Goal: Use online tool/utility: Utilize a website feature to perform a specific function

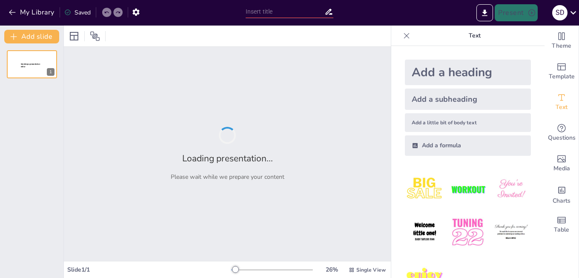
type input "The Landscape of Indian Wine: Key States and Their Contributions"
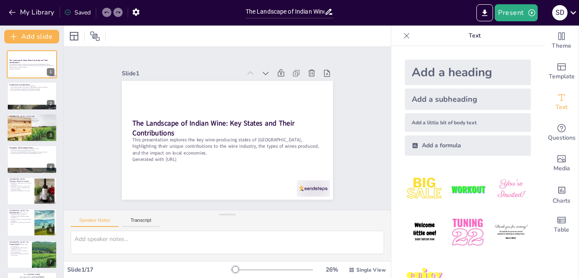
checkbox input "true"
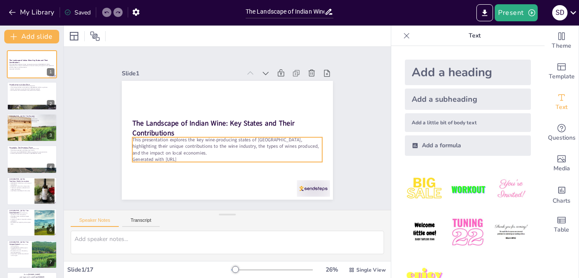
checkbox input "true"
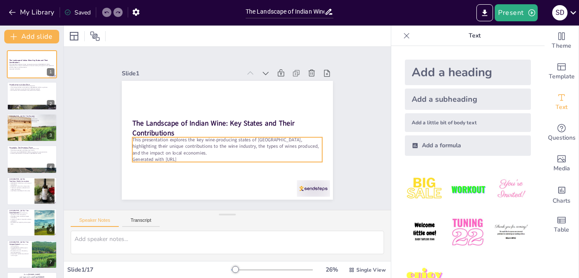
checkbox input "true"
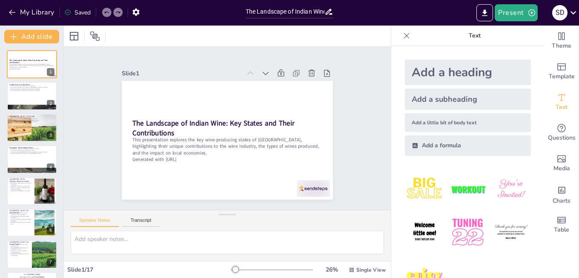
checkbox input "true"
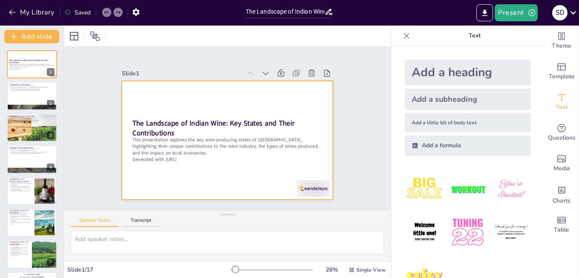
checkbox input "true"
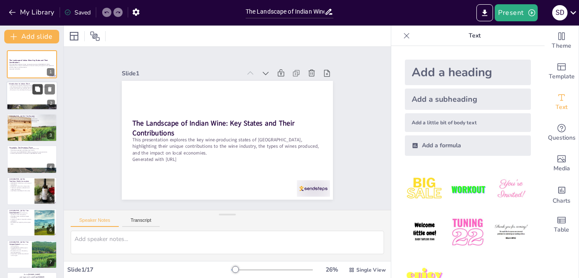
checkbox input "true"
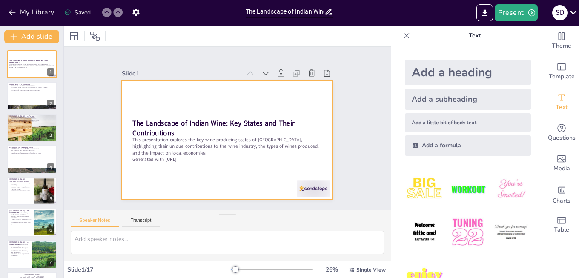
checkbox input "true"
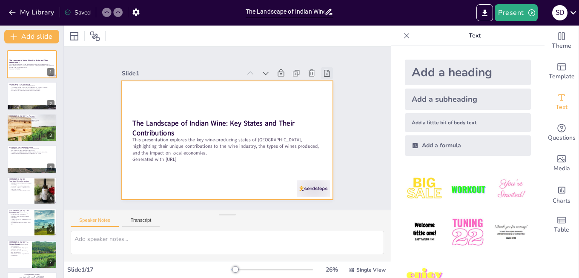
checkbox input "true"
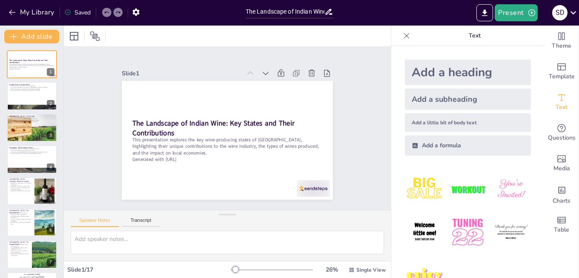
click at [402, 35] on icon at bounding box center [406, 36] width 9 height 9
checkbox input "true"
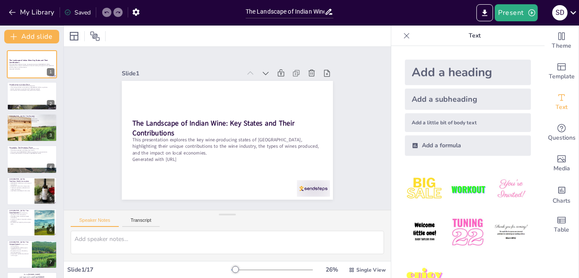
checkbox input "true"
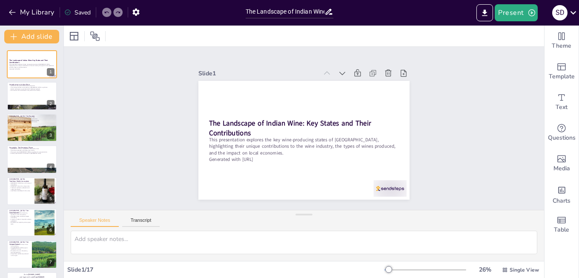
checkbox input "true"
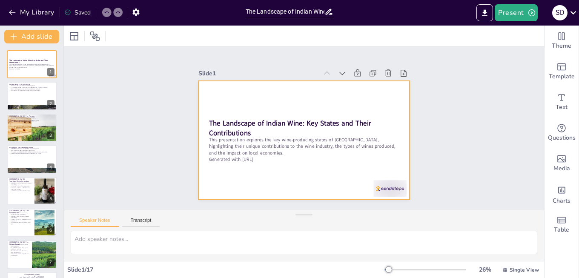
checkbox input "true"
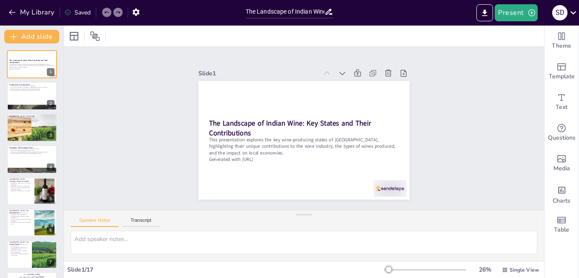
checkbox input "true"
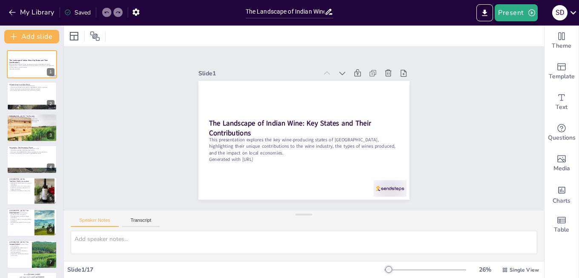
checkbox input "true"
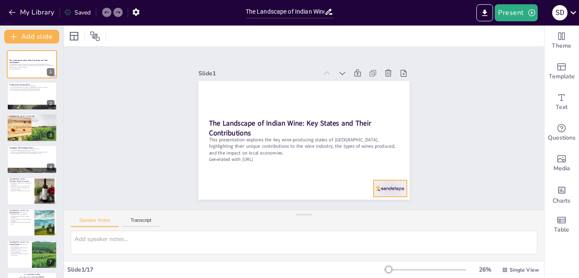
checkbox input "true"
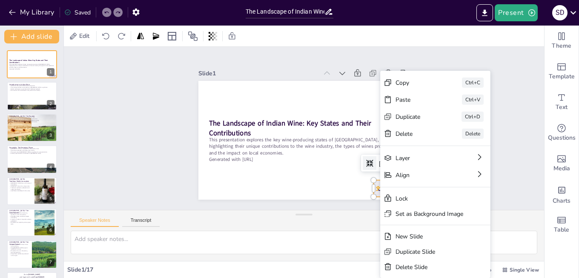
checkbox input "true"
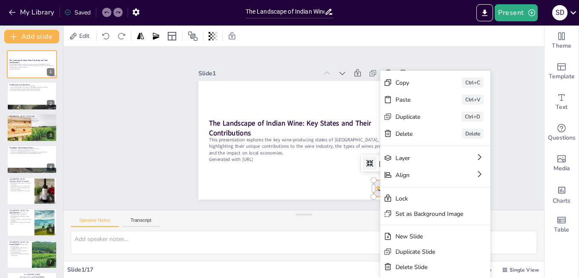
checkbox input "true"
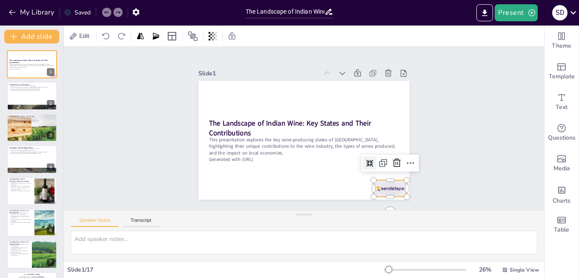
checkbox input "true"
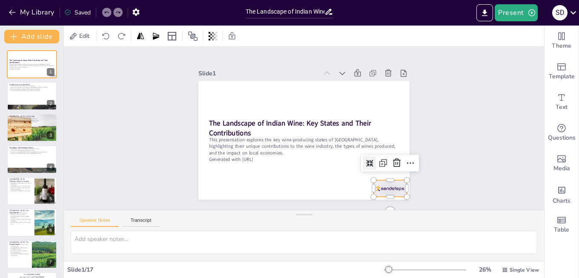
checkbox input "true"
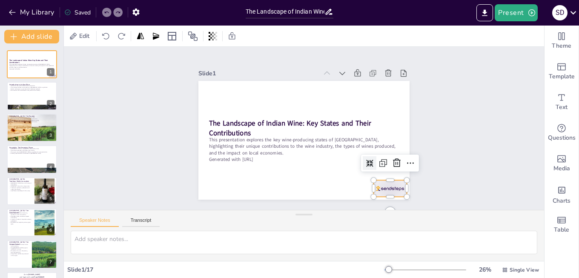
checkbox input "true"
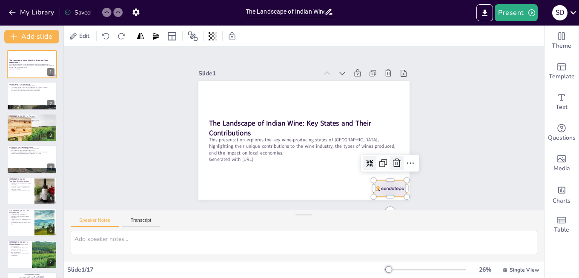
checkbox input "true"
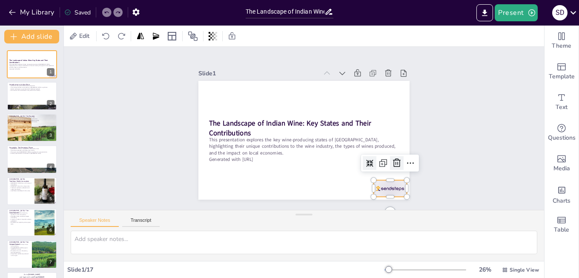
click at [216, 99] on icon at bounding box center [211, 94] width 10 height 10
checkbox input "true"
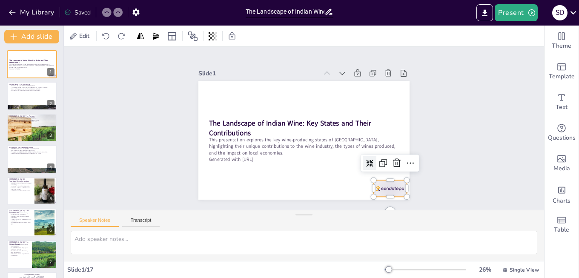
checkbox input "true"
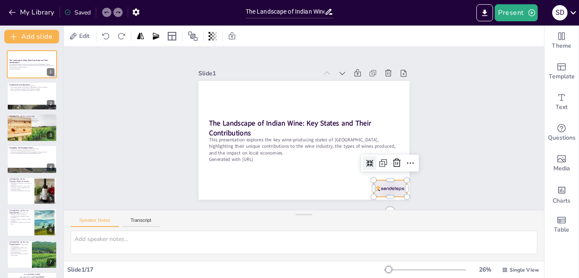
checkbox input "true"
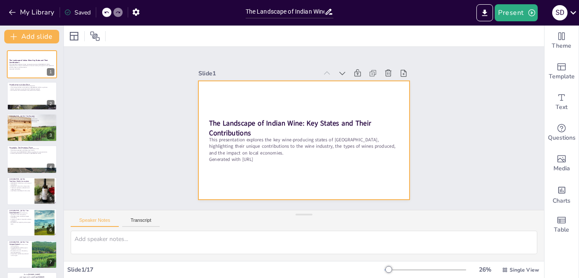
checkbox input "true"
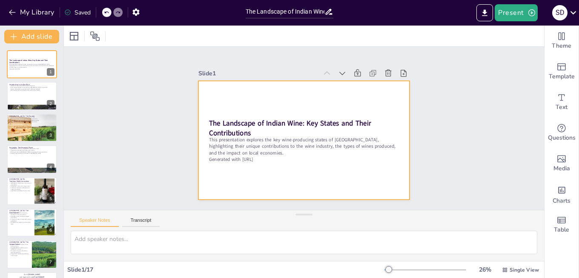
checkbox input "true"
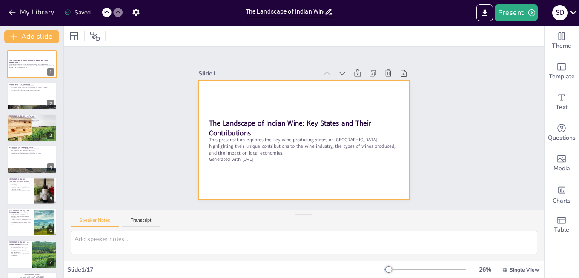
checkbox input "true"
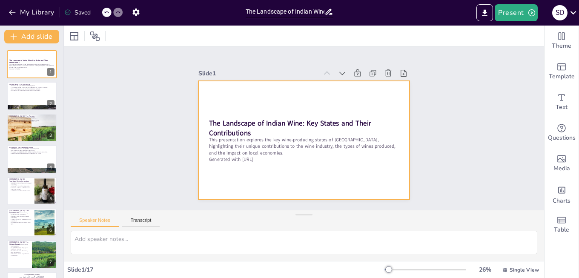
checkbox input "true"
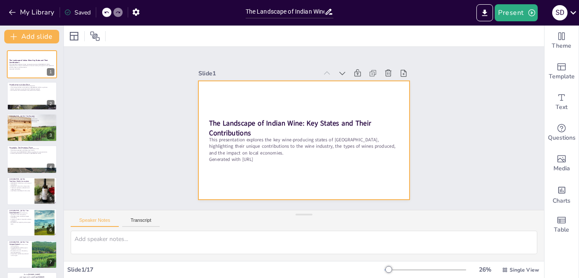
checkbox input "true"
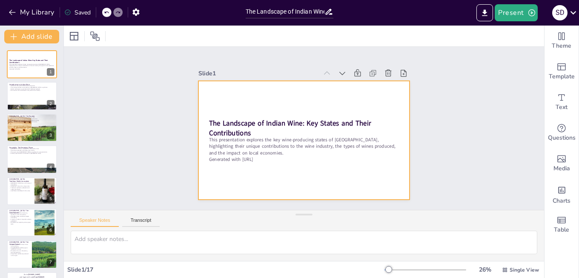
checkbox input "true"
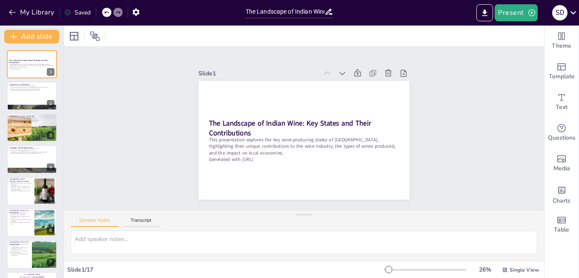
checkbox input "true"
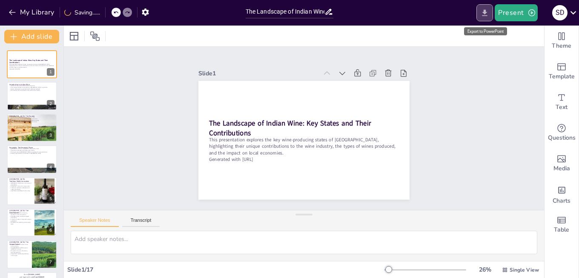
click at [481, 15] on button "Export to PowerPoint" at bounding box center [484, 12] width 17 height 17
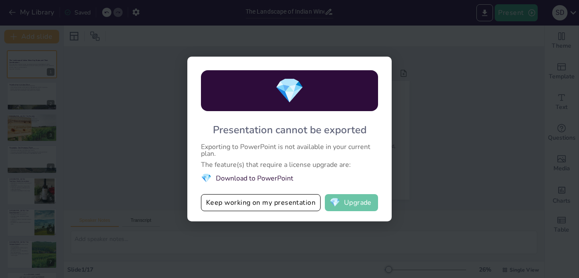
click at [352, 202] on button "💎 Upgrade" at bounding box center [351, 202] width 53 height 17
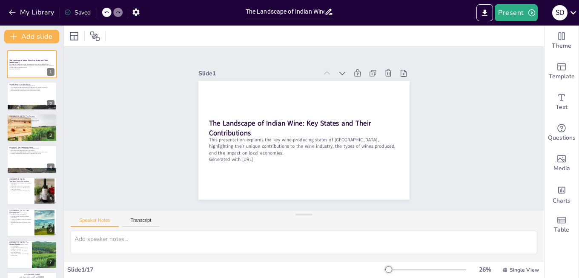
checkbox input "true"
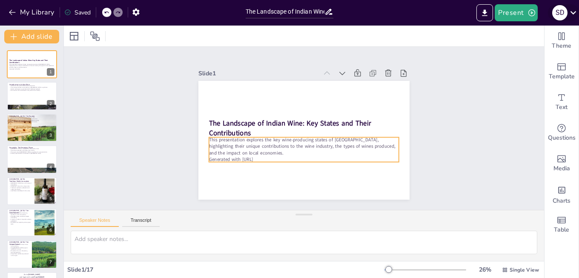
checkbox input "true"
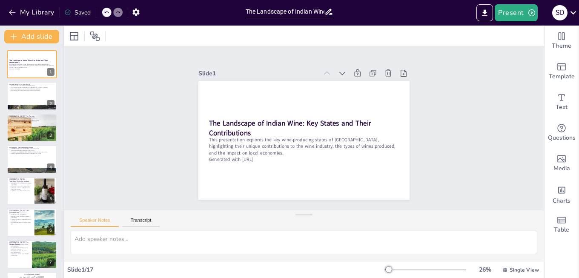
checkbox input "true"
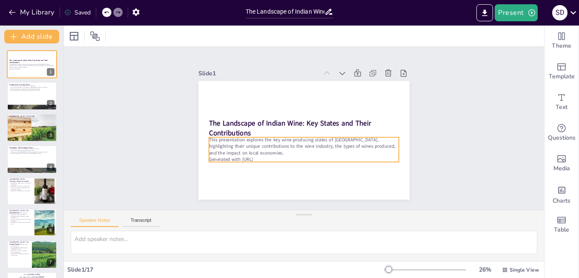
checkbox input "true"
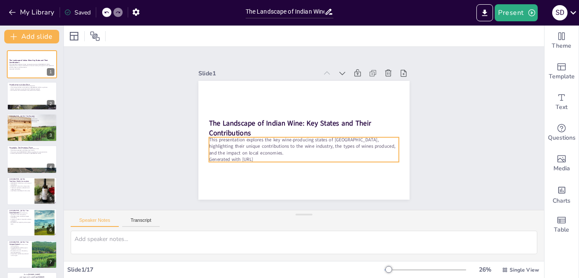
checkbox input "true"
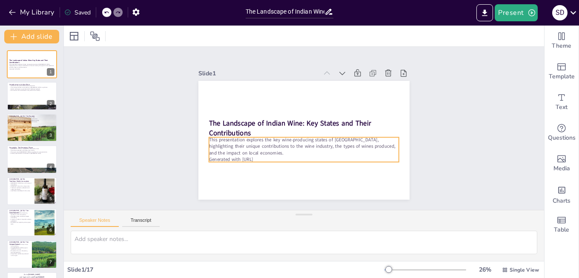
checkbox input "true"
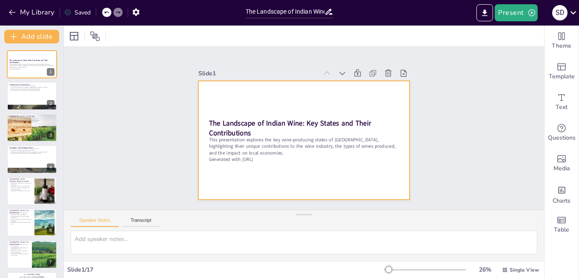
checkbox input "true"
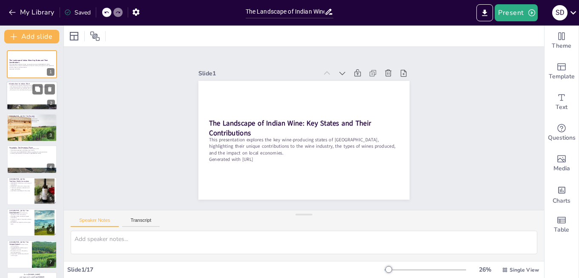
checkbox input "true"
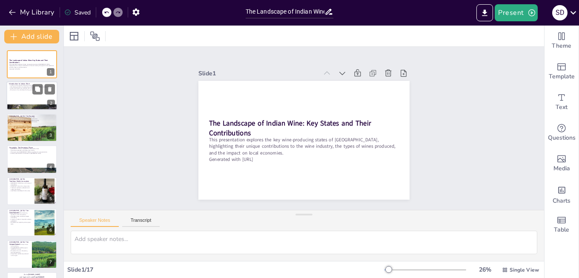
checkbox input "true"
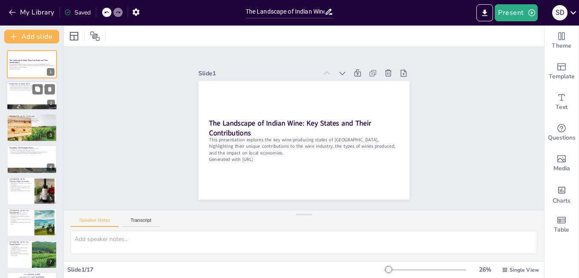
checkbox input "true"
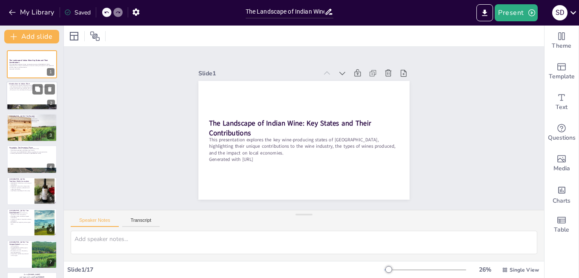
checkbox input "true"
click at [23, 89] on p "Modern techniques are combined with traditional methods." at bounding box center [32, 89] width 46 height 2
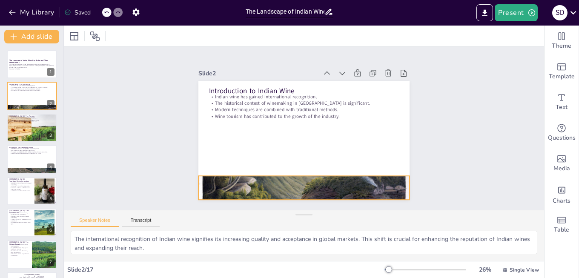
click at [241, 181] on div at bounding box center [245, 135] width 174 height 226
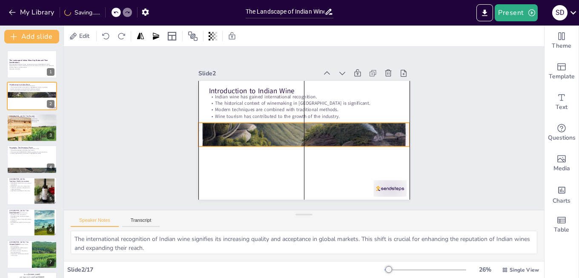
drag, startPoint x: 264, startPoint y: 181, endPoint x: 265, endPoint y: 127, distance: 53.2
click at [265, 127] on div at bounding box center [299, 133] width 259 height 255
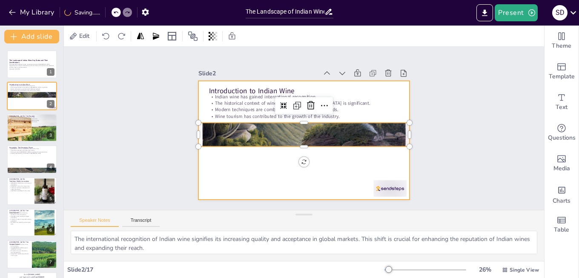
click at [296, 110] on div at bounding box center [303, 106] width 211 height 7
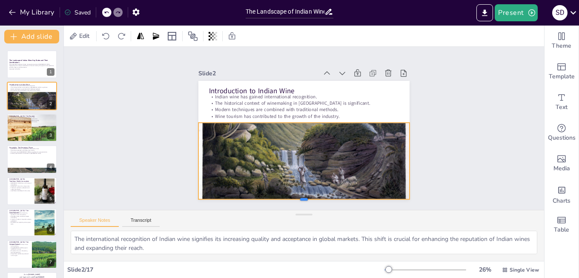
drag, startPoint x: 296, startPoint y: 146, endPoint x: 301, endPoint y: 199, distance: 53.1
click at [257, 199] on div at bounding box center [231, 144] width 51 height 208
click at [471, 120] on div "Slide 1 The Landscape of Indian Wine: Key States and Their Contributions This p…" at bounding box center [304, 128] width 344 height 505
click at [385, 150] on div at bounding box center [298, 128] width 174 height 226
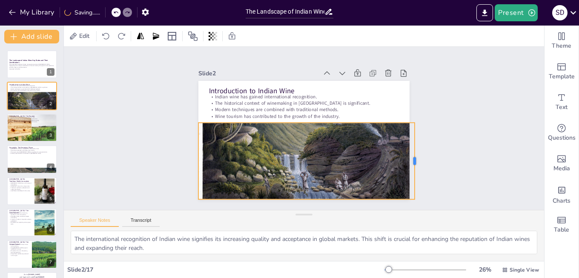
drag, startPoint x: 403, startPoint y: 157, endPoint x: 408, endPoint y: 156, distance: 5.1
click at [378, 215] on div at bounding box center [345, 240] width 66 height 51
drag, startPoint x: 189, startPoint y: 157, endPoint x: 193, endPoint y: 154, distance: 5.6
click at [220, 192] on div at bounding box center [248, 222] width 56 height 61
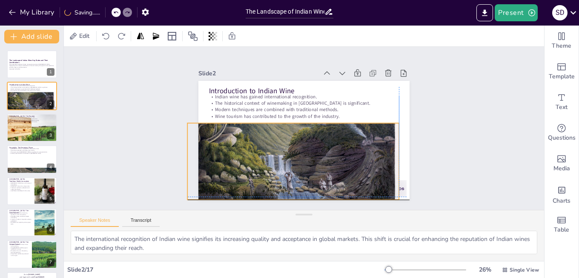
drag, startPoint x: 265, startPoint y: 151, endPoint x: 250, endPoint y: 149, distance: 15.5
click at [250, 149] on div at bounding box center [299, 144] width 269 height 257
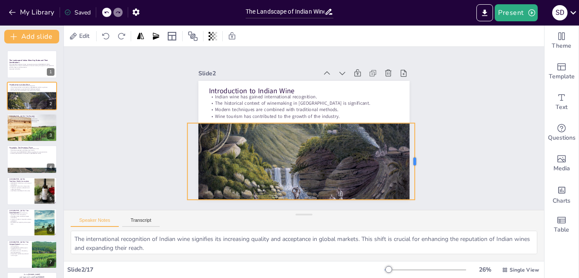
drag, startPoint x: 392, startPoint y: 155, endPoint x: 408, endPoint y: 157, distance: 15.8
click at [256, 68] on div at bounding box center [231, 35] width 51 height 66
click at [449, 153] on div "Slide 1 The Landscape of Indian Wine: Key States and Their Contributions This p…" at bounding box center [303, 128] width 303 height 507
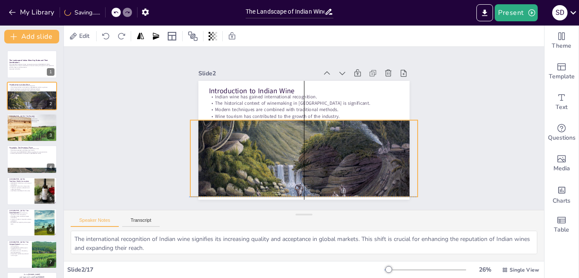
drag, startPoint x: 290, startPoint y: 169, endPoint x: 291, endPoint y: 163, distance: 6.2
click at [291, 163] on div at bounding box center [316, 115] width 294 height 283
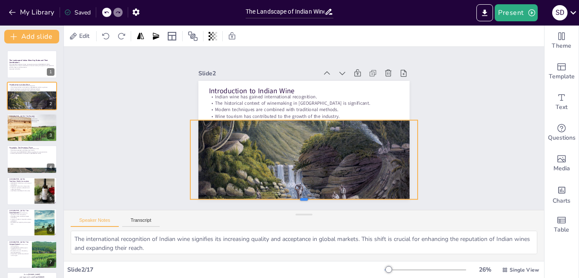
click at [295, 192] on div at bounding box center [240, 91] width 120 height 201
click at [429, 152] on div "Slide 1 The Landscape of Indian Wine: Key States and Their Contributions This p…" at bounding box center [304, 127] width 382 height 497
click at [34, 132] on div at bounding box center [31, 127] width 57 height 29
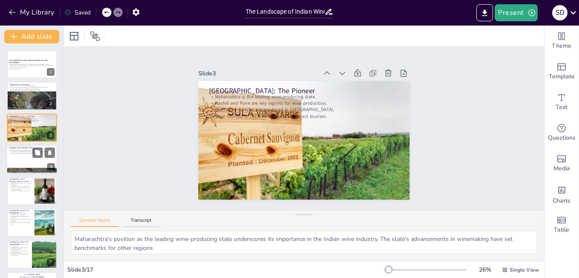
click at [26, 161] on div at bounding box center [31, 159] width 51 height 29
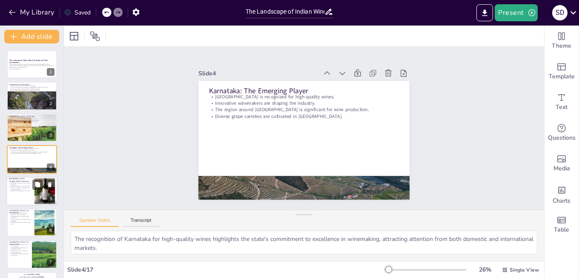
click at [20, 184] on p "[GEOGRAPHIC_DATA] has a rich history of winemaking." at bounding box center [20, 183] width 23 height 3
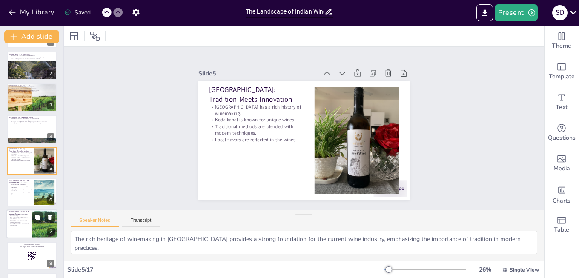
scroll to position [79, 0]
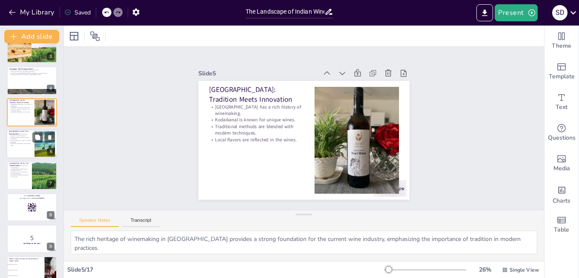
click at [24, 141] on p "A growing number of vineyards are being established." at bounding box center [20, 141] width 23 height 3
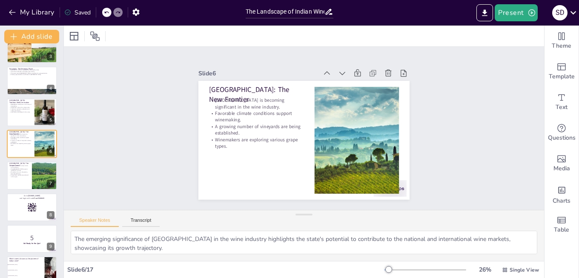
scroll to position [62, 0]
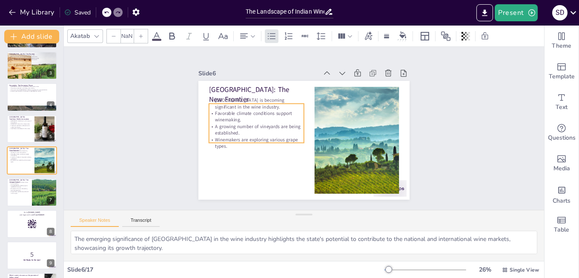
click at [301, 129] on p "A growing number of vineyards are being established." at bounding box center [341, 159] width 80 height 73
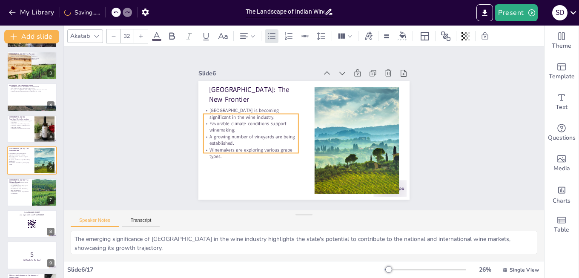
drag, startPoint x: 233, startPoint y: 123, endPoint x: 227, endPoint y: 134, distance: 11.6
click at [227, 135] on p "A growing number of vineyards are being established." at bounding box center [257, 156] width 95 height 42
click at [87, 132] on div "Slide 1 The Landscape of Indian Wine: Key States and Their Contributions This p…" at bounding box center [304, 128] width 504 height 259
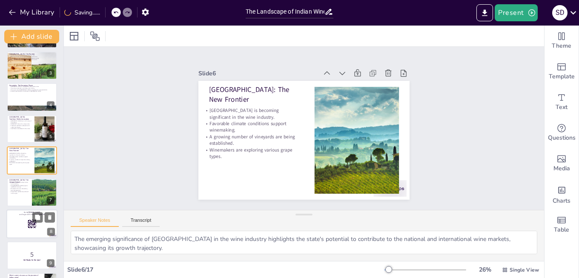
click at [39, 210] on div at bounding box center [31, 224] width 51 height 29
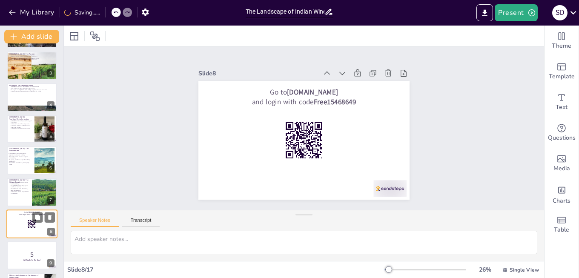
scroll to position [125, 0]
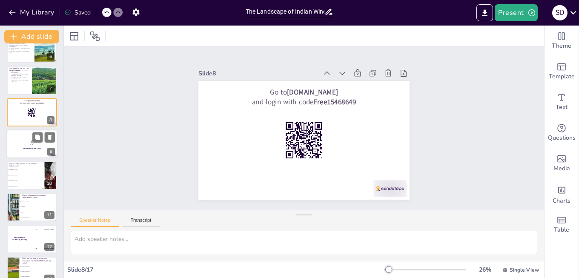
click at [29, 145] on p "5" at bounding box center [32, 142] width 46 height 9
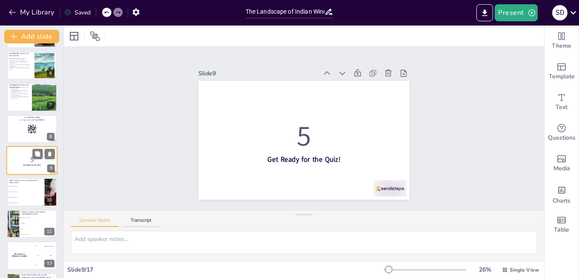
scroll to position [206, 0]
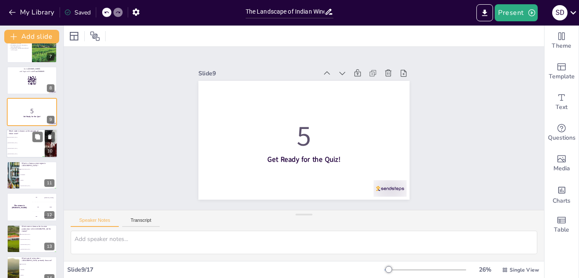
click at [30, 144] on li "[GEOGRAPHIC_DATA]" at bounding box center [25, 144] width 38 height 6
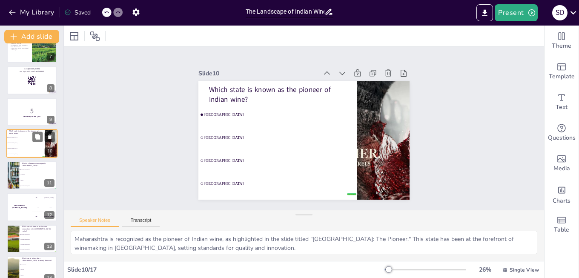
scroll to position [189, 0]
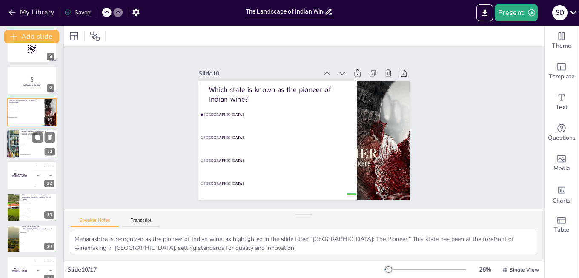
click at [17, 147] on div at bounding box center [12, 143] width 43 height 29
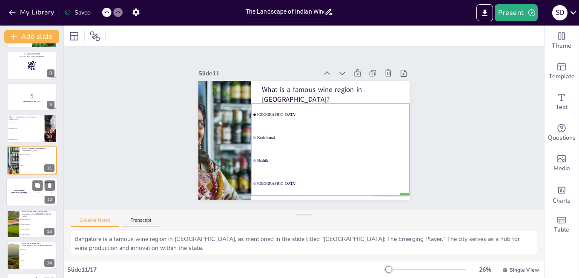
click at [20, 192] on h4 "The winner is [PERSON_NAME]" at bounding box center [19, 192] width 26 height 4
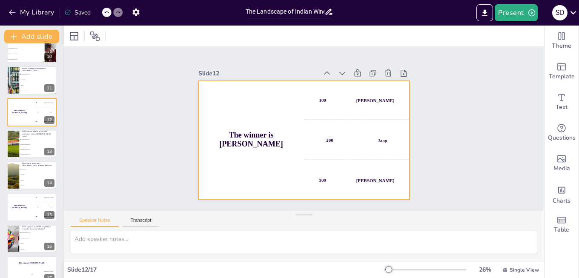
scroll to position [314, 0]
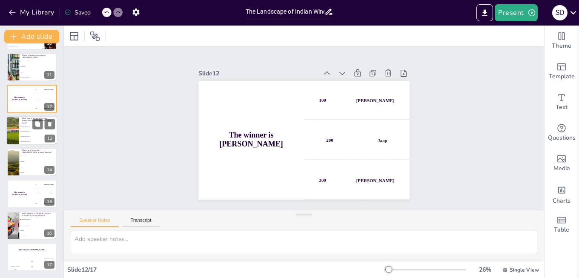
click at [18, 134] on div at bounding box center [12, 130] width 57 height 29
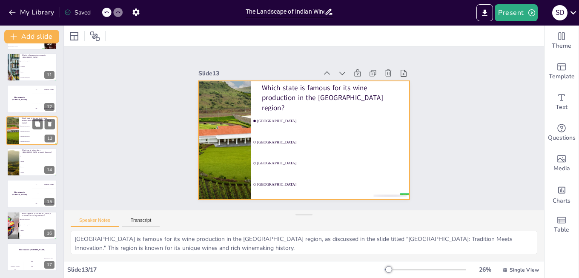
scroll to position [284, 0]
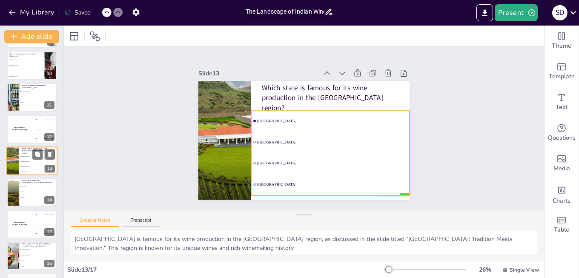
click at [27, 165] on li "[GEOGRAPHIC_DATA]" at bounding box center [38, 166] width 38 height 5
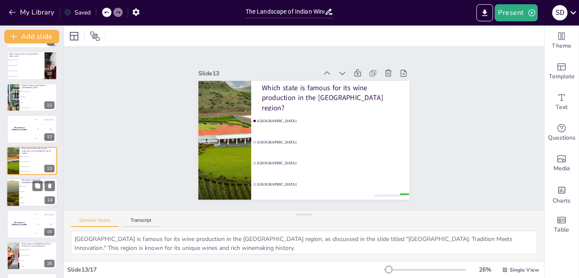
click at [26, 192] on span "Sparkling" at bounding box center [38, 191] width 37 height 1
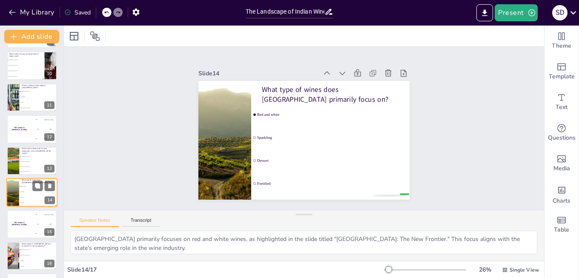
scroll to position [314, 0]
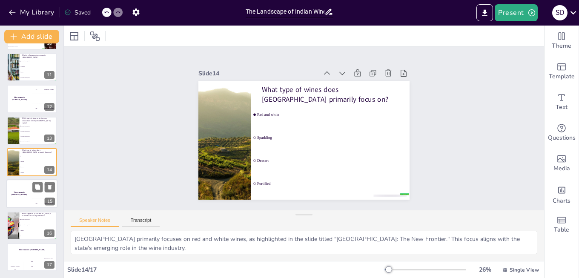
click at [33, 196] on div "200 Jaap" at bounding box center [45, 193] width 26 height 9
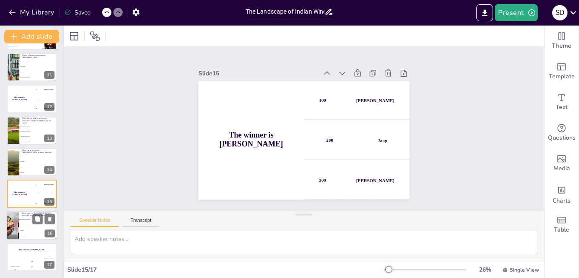
click at [26, 225] on span "[GEOGRAPHIC_DATA]" at bounding box center [38, 224] width 37 height 1
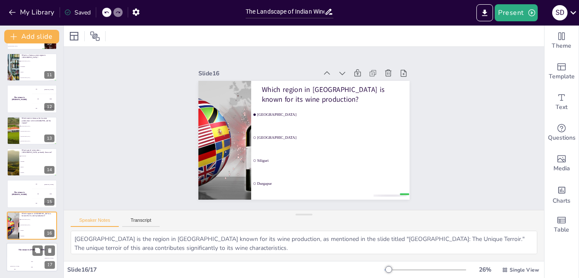
click at [27, 254] on div "The winner is [PERSON_NAME]" at bounding box center [31, 250] width 51 height 14
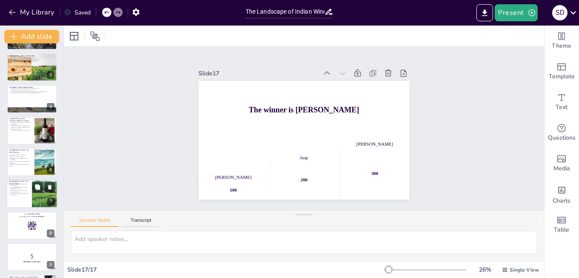
click at [28, 189] on p "The [GEOGRAPHIC_DATA] region is notable for its wines." at bounding box center [19, 188] width 20 height 3
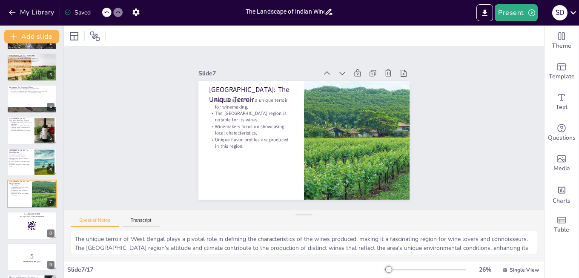
scroll to position [94, 0]
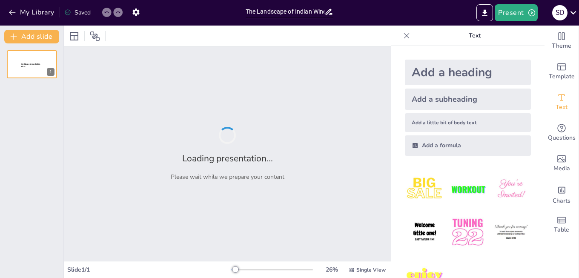
type input "The Landscape of Indian Wine: Key States and Their Contributions"
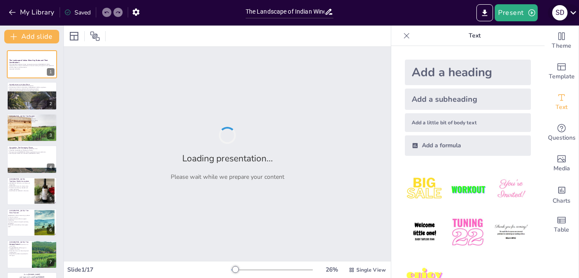
click at [559, 15] on div "S D" at bounding box center [559, 12] width 15 height 15
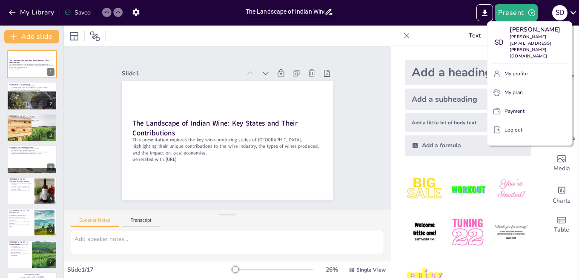
checkbox input "true"
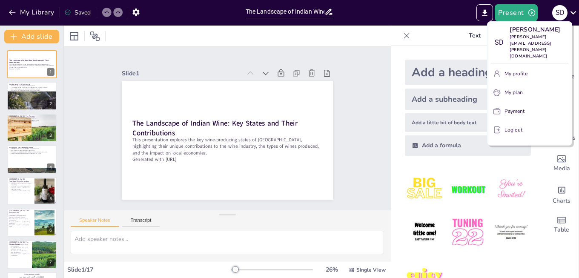
click at [509, 126] on p "Log out" at bounding box center [514, 130] width 18 height 8
